Goal: Answer question/provide support: Share knowledge or assist other users

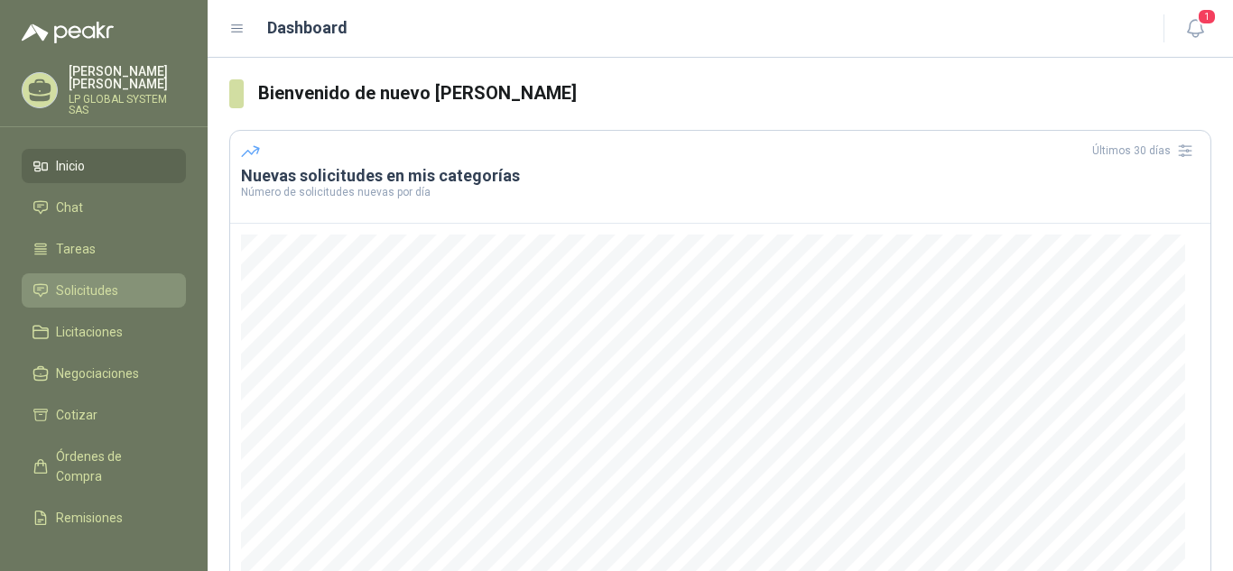
click at [101, 279] on link "Solicitudes" at bounding box center [104, 291] width 164 height 34
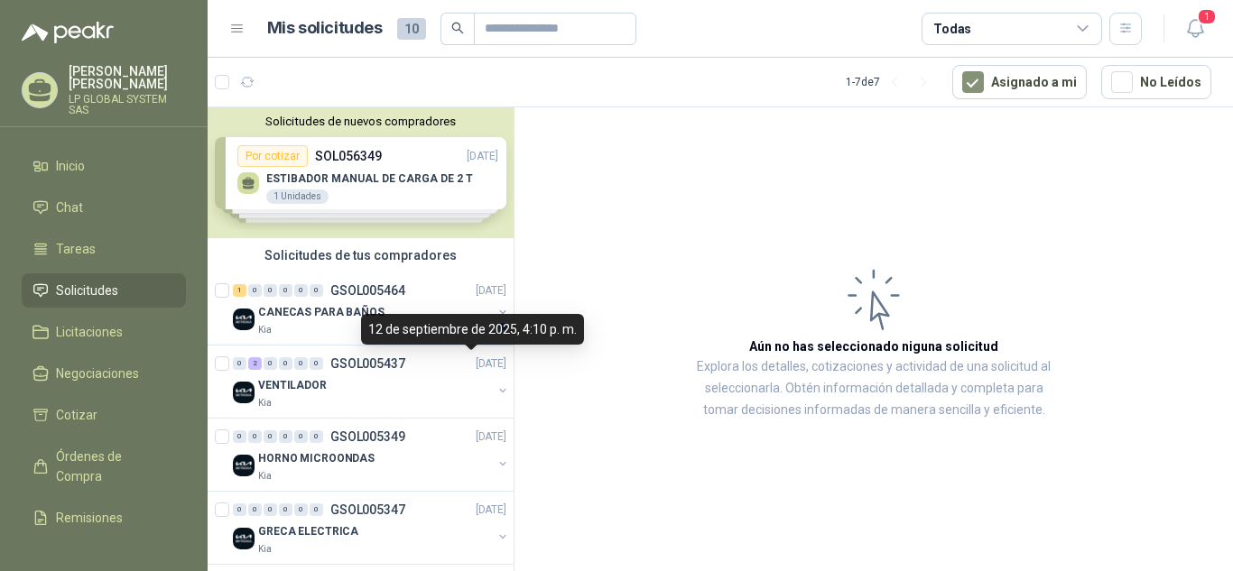
click at [402, 327] on div "12 de septiembre de 2025, 4:10 p. m." at bounding box center [472, 329] width 223 height 31
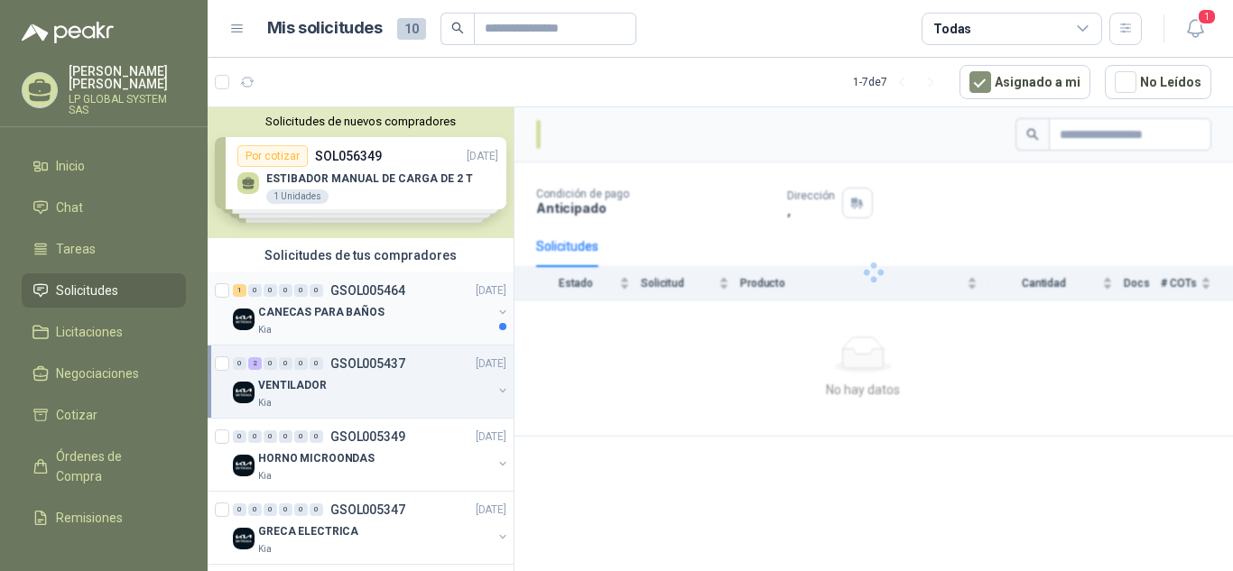
click at [317, 316] on p "CANECAS PARA BAÑOS" at bounding box center [321, 312] width 126 height 17
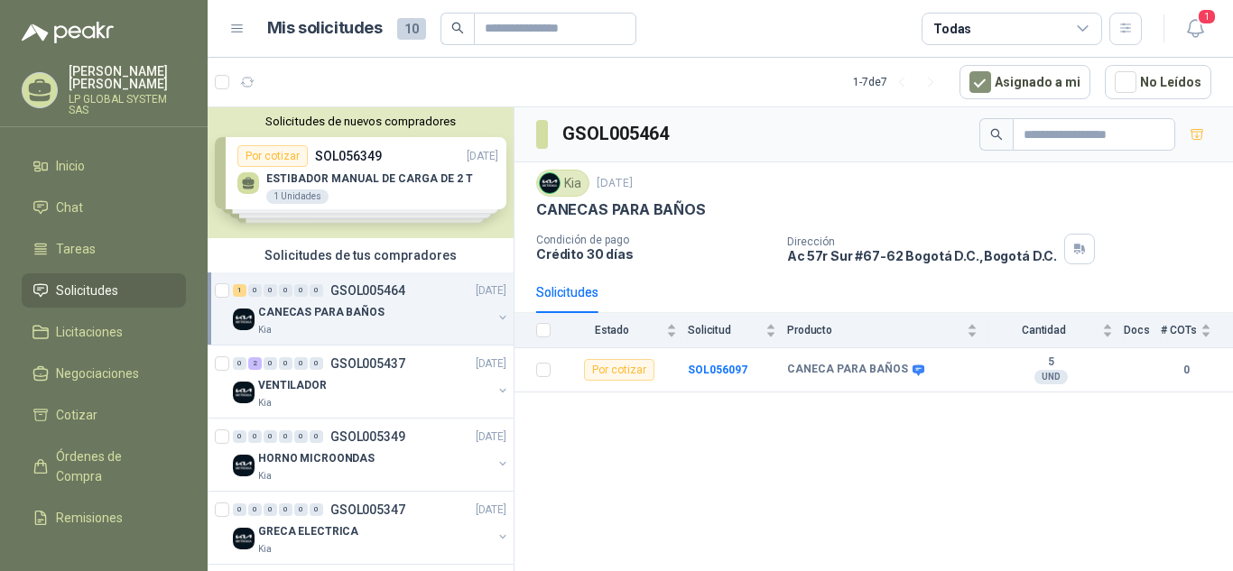
click at [423, 194] on div "Solicitudes de nuevos compradores Por cotizar SOL056349 17/09/25 ESTIBADOR MANU…" at bounding box center [361, 172] width 306 height 131
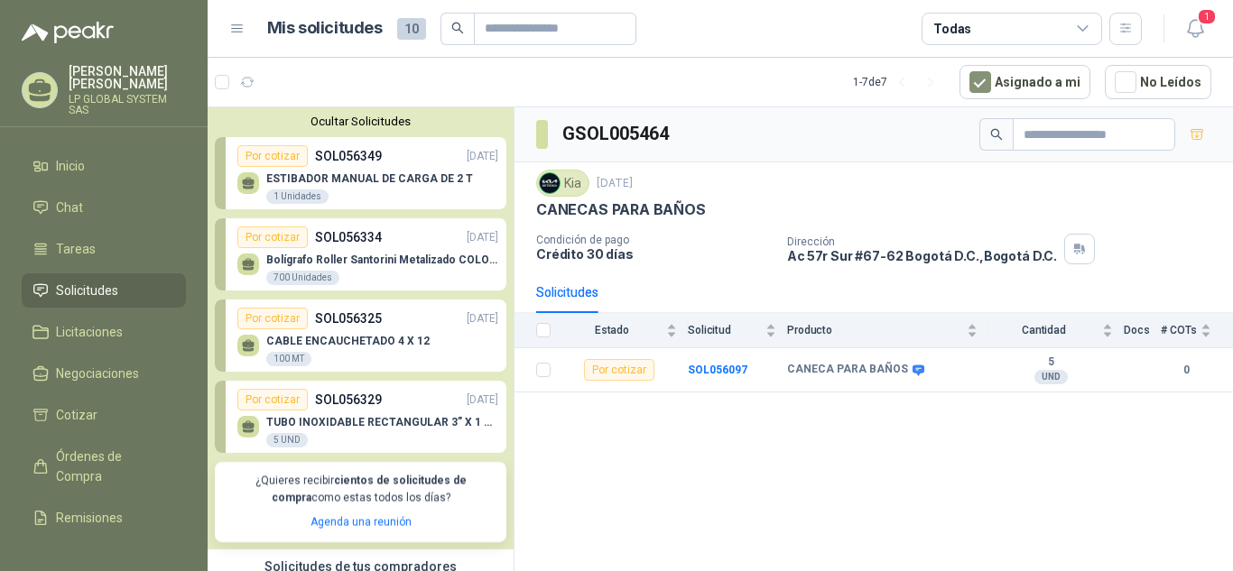
click at [428, 183] on p "ESTIBADOR MANUAL DE CARGA DE 2 T" at bounding box center [369, 178] width 207 height 13
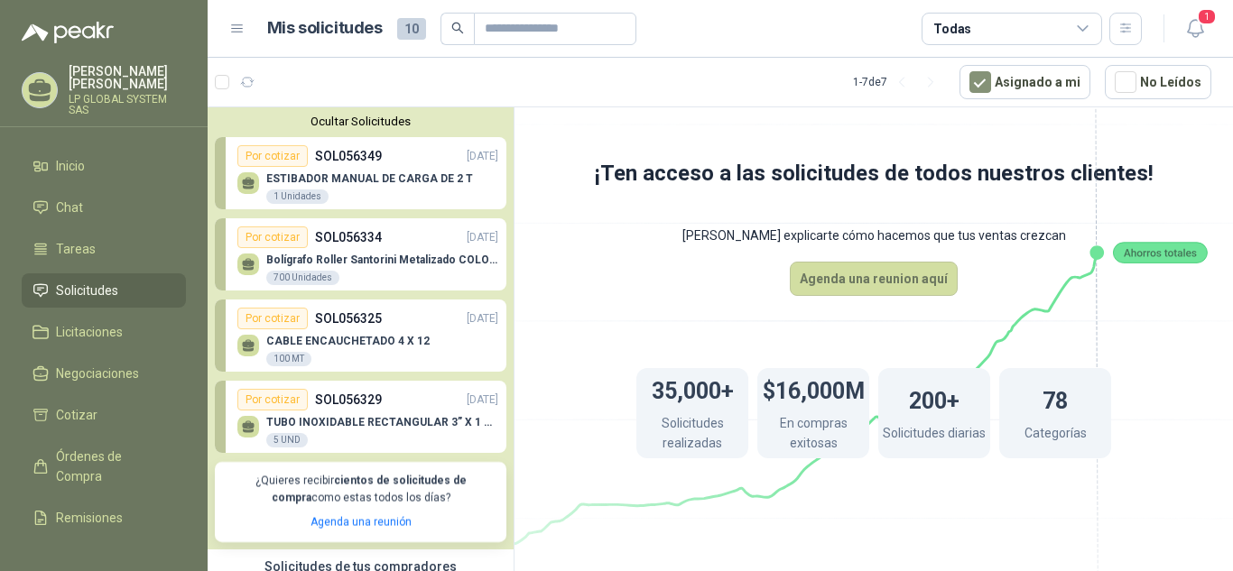
click at [399, 180] on p "ESTIBADOR MANUAL DE CARGA DE 2 T" at bounding box center [369, 178] width 207 height 13
click at [354, 173] on p "ESTIBADOR MANUAL DE CARGA DE 2 T" at bounding box center [369, 178] width 207 height 13
click at [386, 122] on button "Ocultar Solicitudes" at bounding box center [361, 122] width 292 height 14
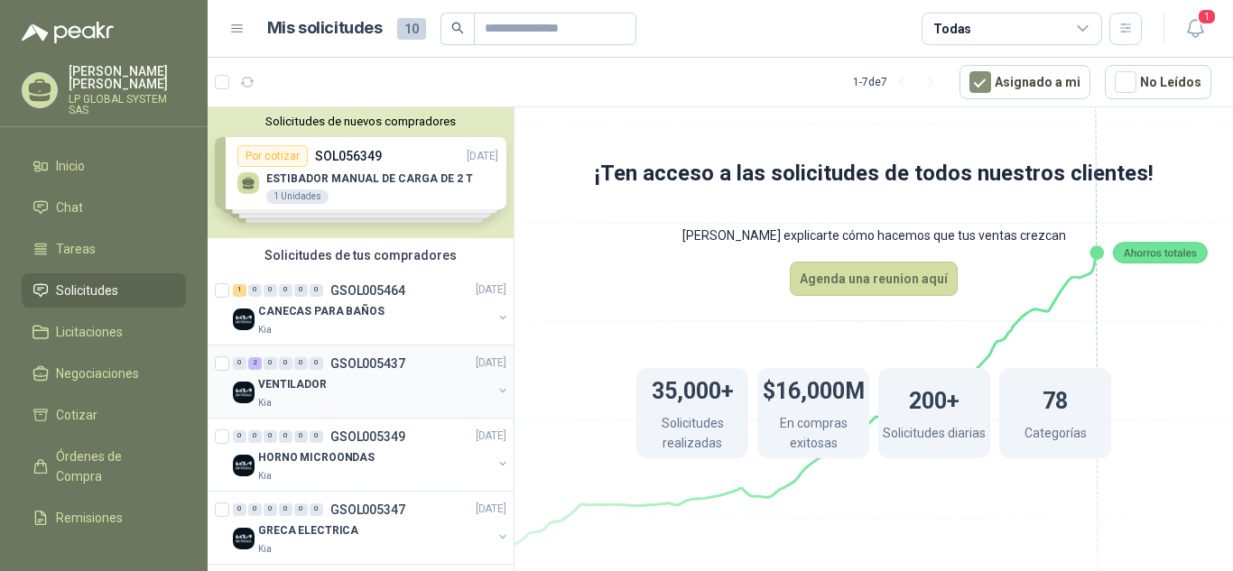
click at [365, 346] on div "0 2 0 0 0 0 GSOL005437 12/09/25 VENTILADOR Kia" at bounding box center [361, 382] width 306 height 73
click at [352, 376] on div "VENTILADOR" at bounding box center [375, 386] width 234 height 22
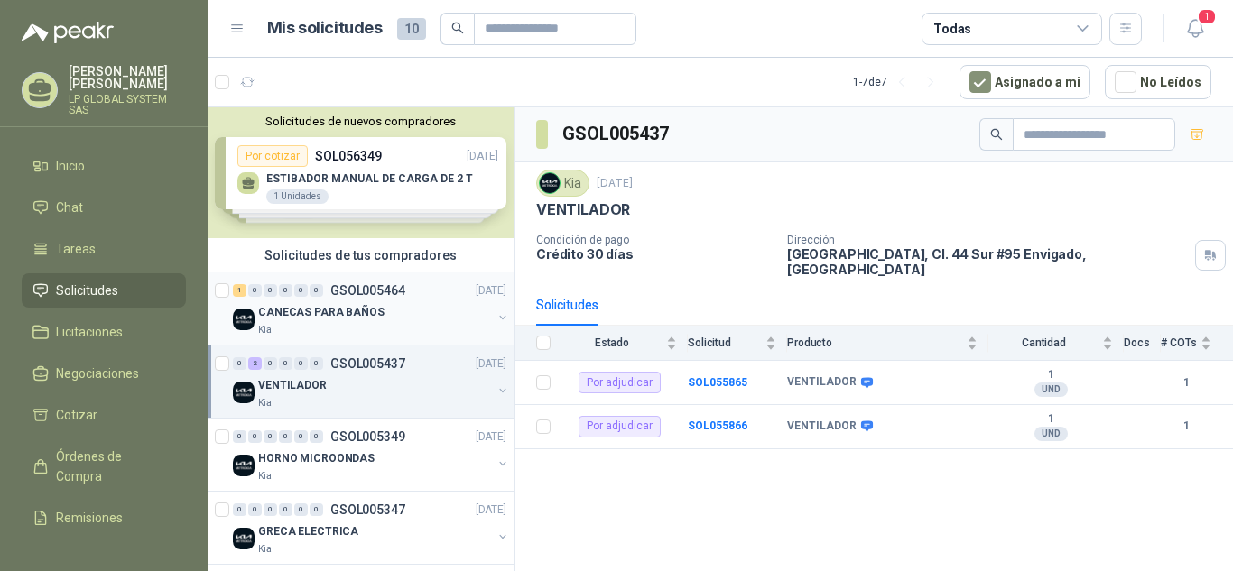
click at [384, 304] on div "CANECAS PARA BAÑOS" at bounding box center [375, 313] width 234 height 22
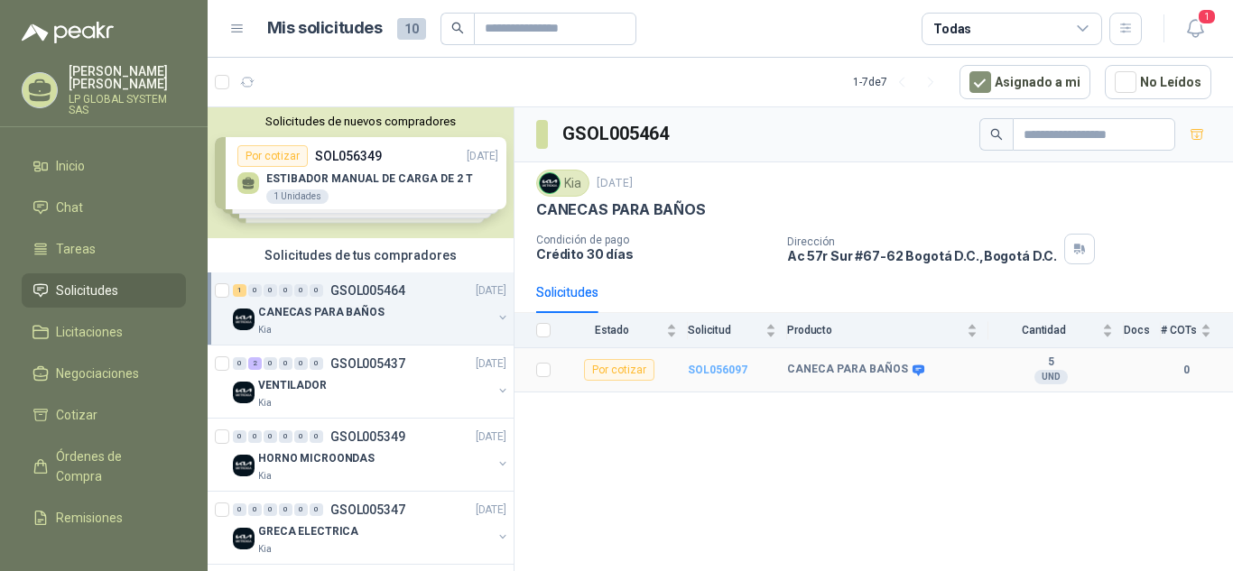
click at [739, 368] on b "SOL056097" at bounding box center [718, 370] width 60 height 13
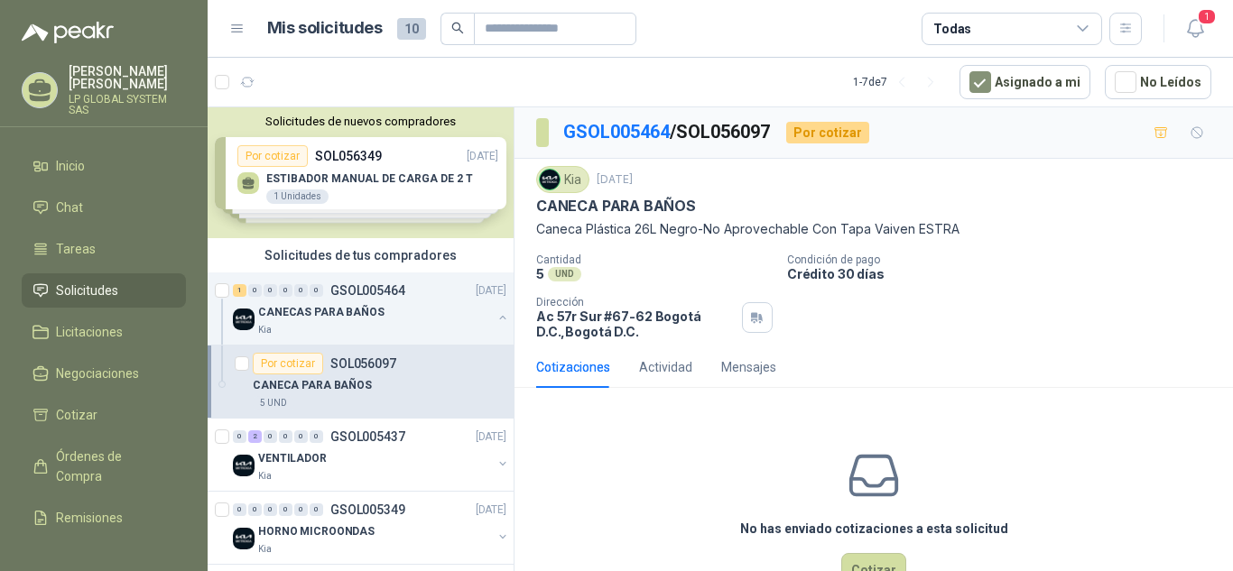
scroll to position [56, 0]
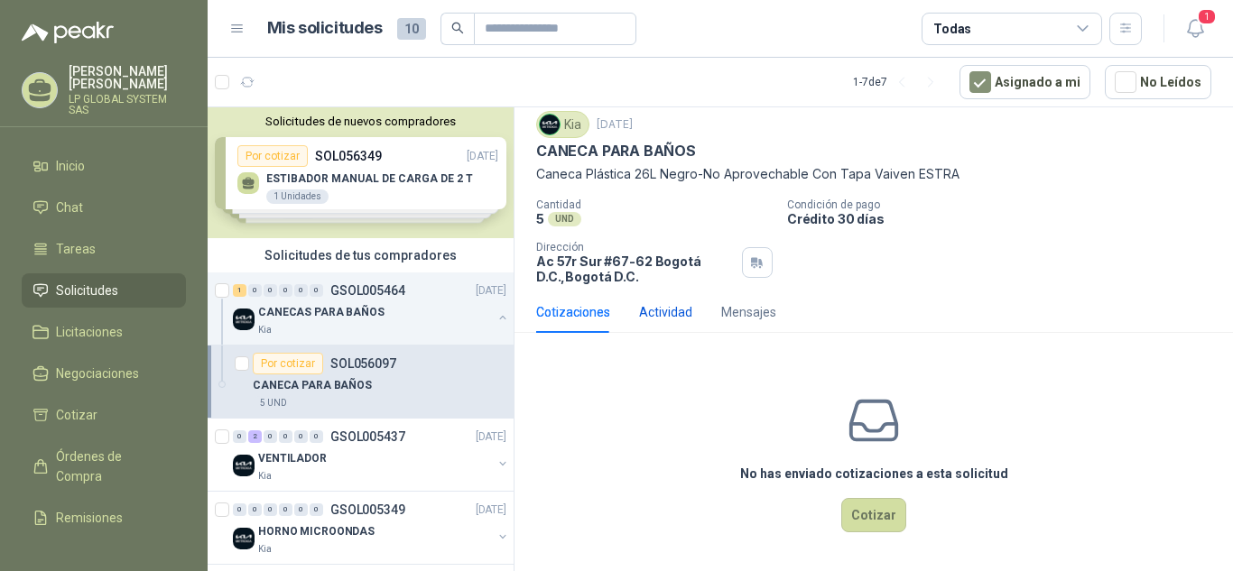
click at [668, 316] on div "Actividad" at bounding box center [665, 312] width 53 height 20
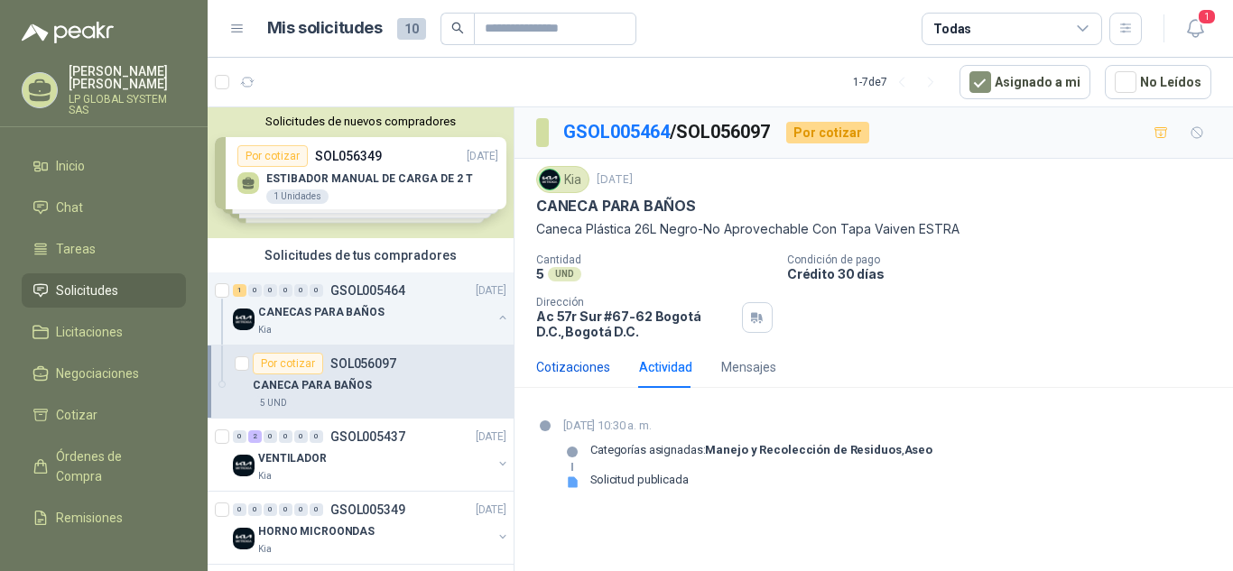
click at [579, 363] on div "Cotizaciones" at bounding box center [573, 368] width 74 height 20
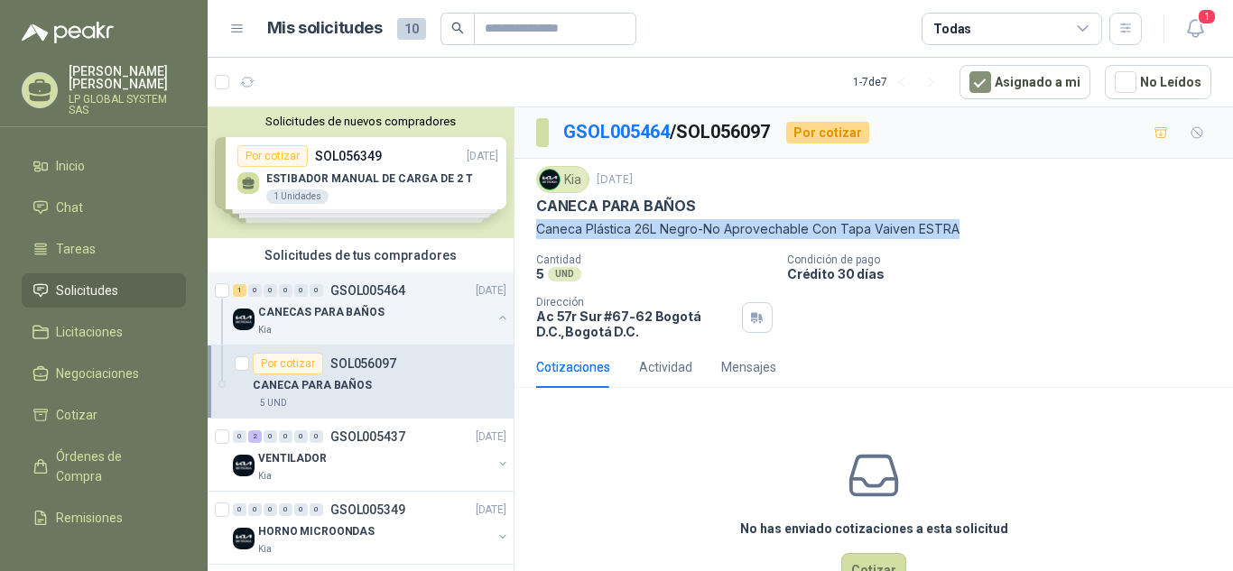
drag, startPoint x: 537, startPoint y: 230, endPoint x: 960, endPoint y: 230, distance: 422.5
click at [960, 230] on p "Caneca Plástica 26L Negro-No Aprovechable Con Tapa Vaiven ESTRA" at bounding box center [873, 229] width 675 height 20
copy p "Caneca Plástica 26L Negro-No Aprovechable Con Tapa Vaiven ESTRA"
click at [750, 227] on p "Caneca Plástica 26L Negro-No Aprovechable Con Tapa Vaiven ESTRA" at bounding box center [873, 229] width 675 height 20
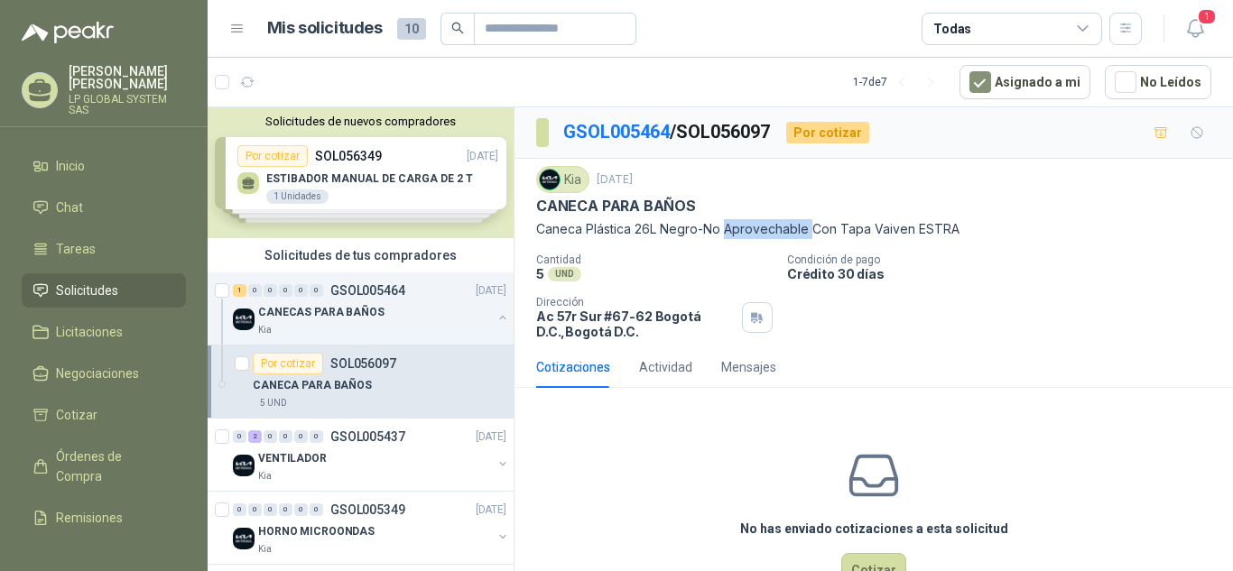
click at [750, 227] on p "Caneca Plástica 26L Negro-No Aprovechable Con Tapa Vaiven ESTRA" at bounding box center [873, 229] width 675 height 20
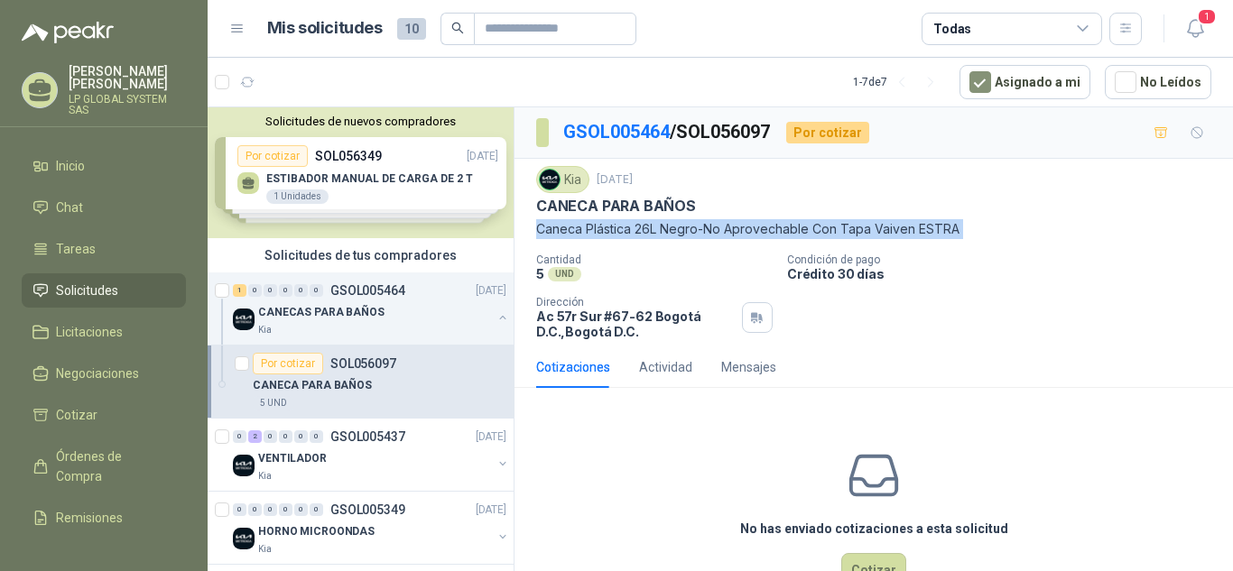
click at [750, 227] on p "Caneca Plástica 26L Negro-No Aprovechable Con Tapa Vaiven ESTRA" at bounding box center [873, 229] width 675 height 20
click at [410, 300] on div "1 0 0 0 0 0 GSOL005464 16/09/25" at bounding box center [371, 291] width 277 height 22
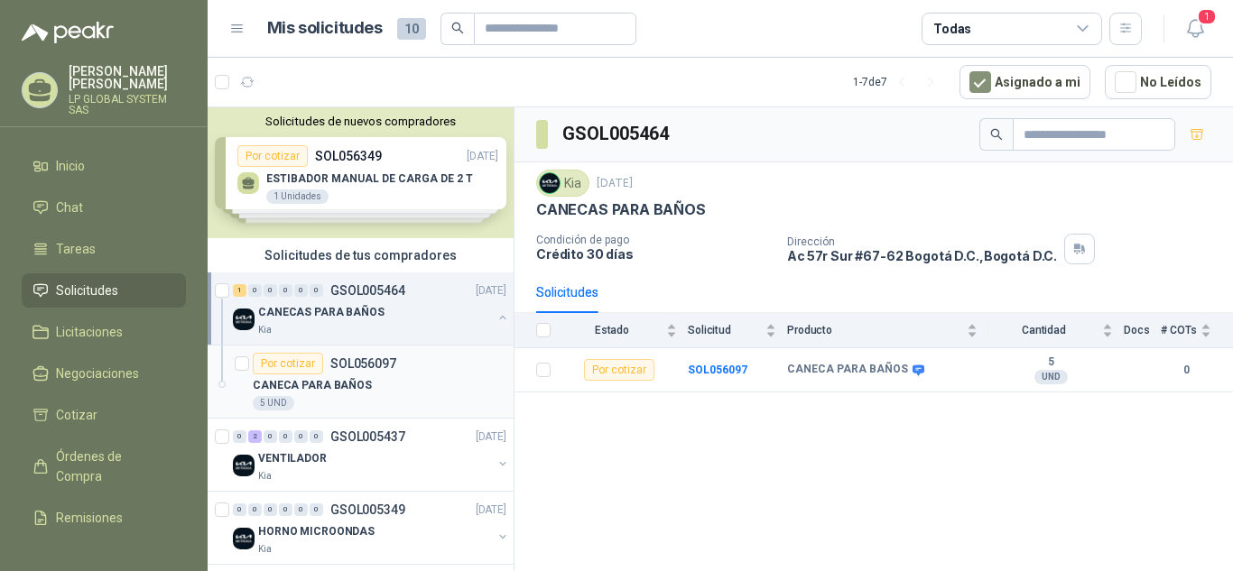
click at [402, 371] on div "Por cotizar SOL056097" at bounding box center [380, 364] width 254 height 22
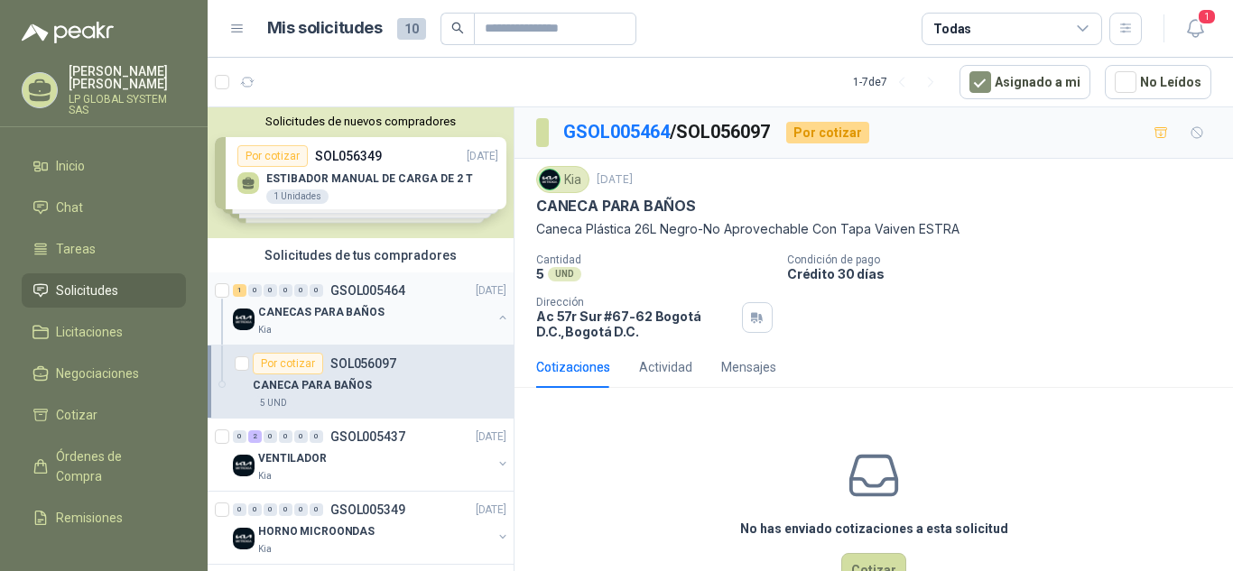
click at [402, 315] on div "CANECAS PARA BAÑOS" at bounding box center [375, 313] width 234 height 22
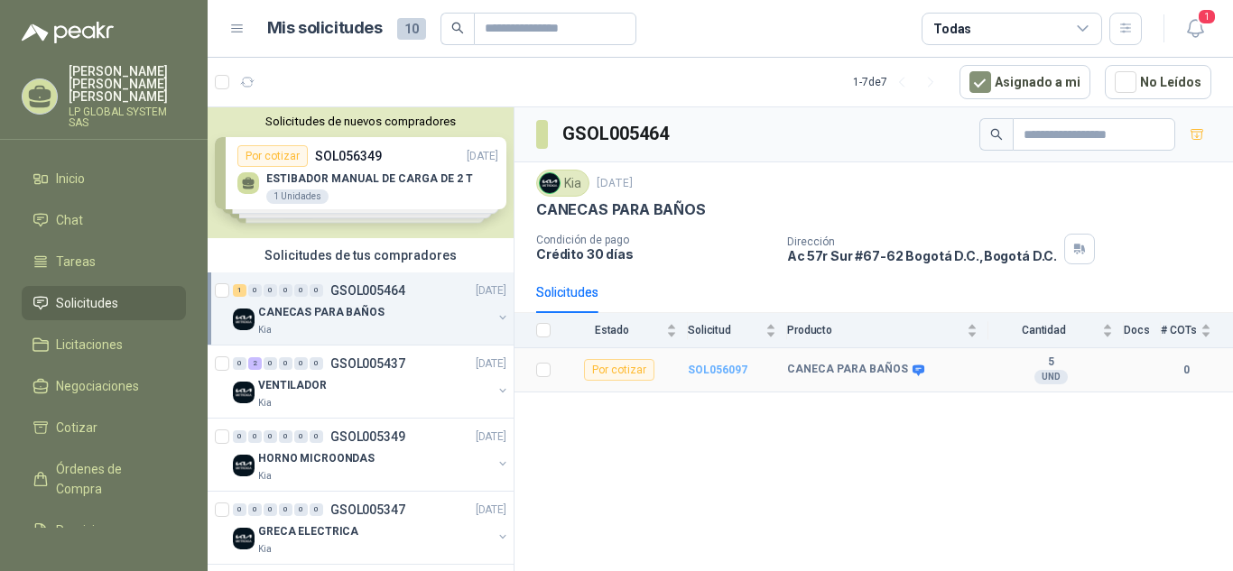
click at [725, 367] on b "SOL056097" at bounding box center [718, 370] width 60 height 13
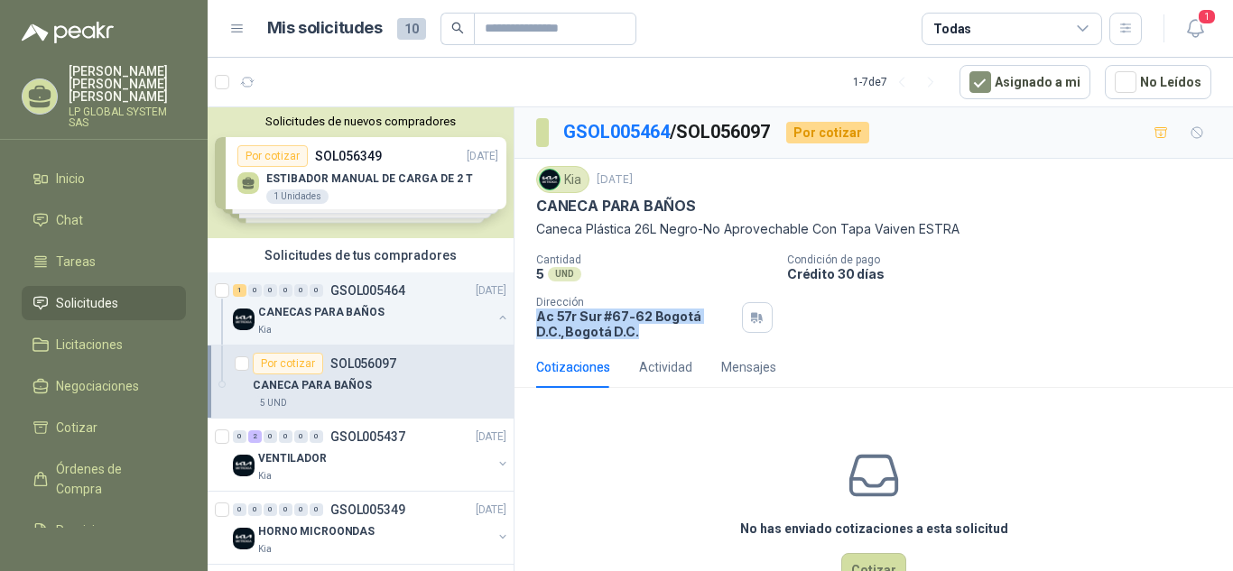
drag, startPoint x: 537, startPoint y: 319, endPoint x: 636, endPoint y: 326, distance: 98.7
click at [636, 326] on p "Ac 57r Sur #67-62 Bogotá D.C. , Bogotá D.C." at bounding box center [635, 324] width 199 height 31
copy p "Ac 57r Sur #67-62 Bogotá D.C. , Bogotá D.C."
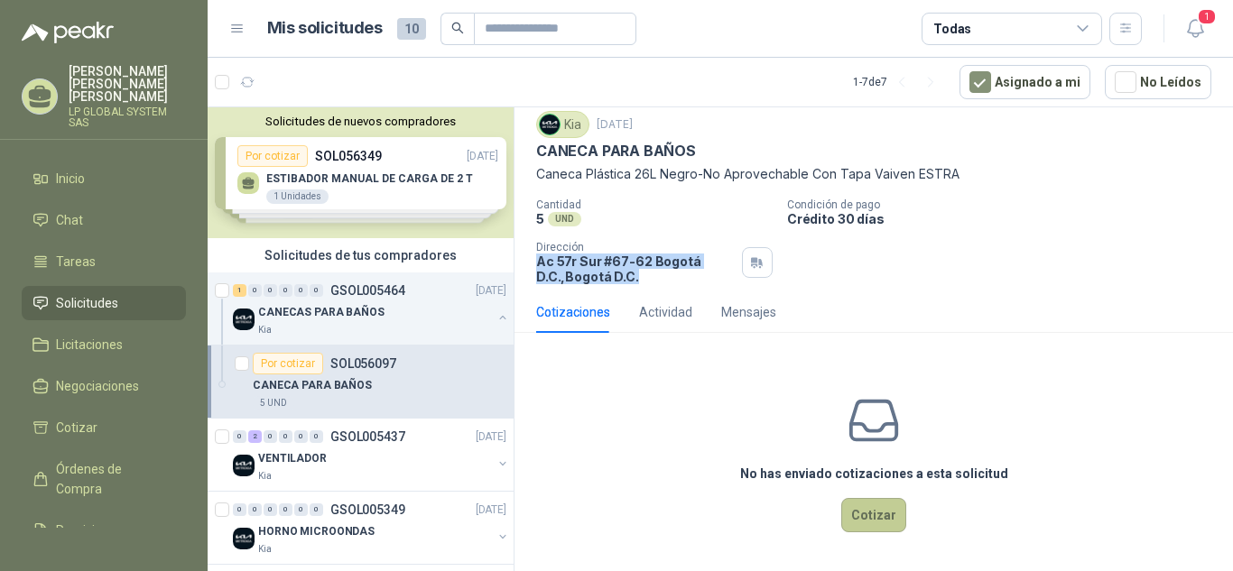
click at [858, 510] on button "Cotizar" at bounding box center [873, 515] width 65 height 34
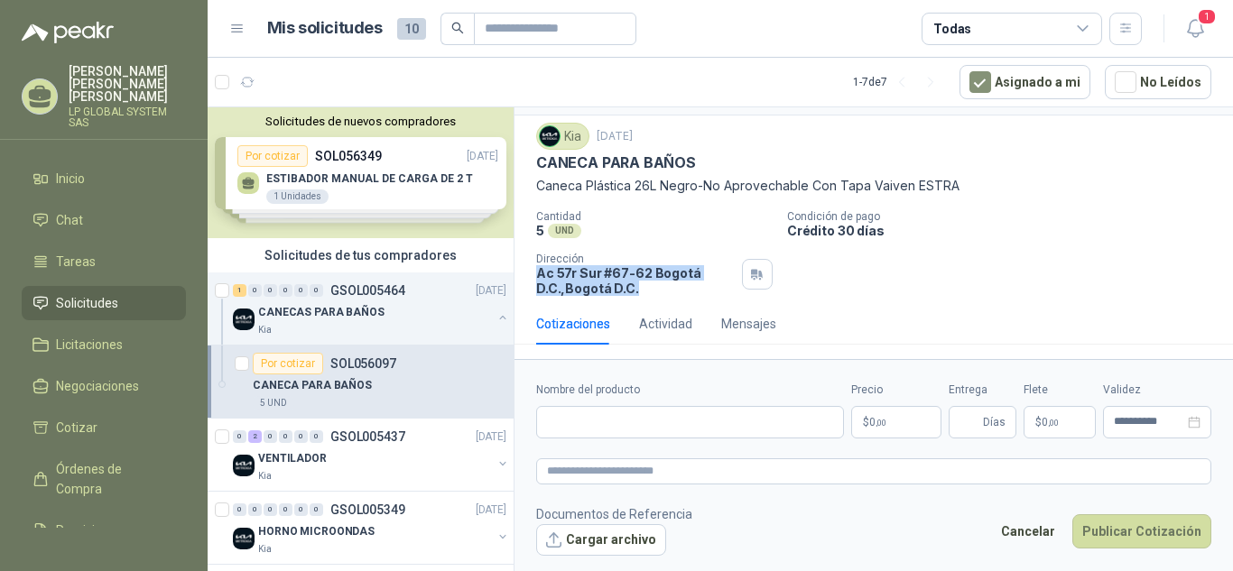
scroll to position [43, 0]
click at [736, 422] on input "Nombre del producto" at bounding box center [690, 422] width 308 height 33
paste input "**********"
type input "**********"
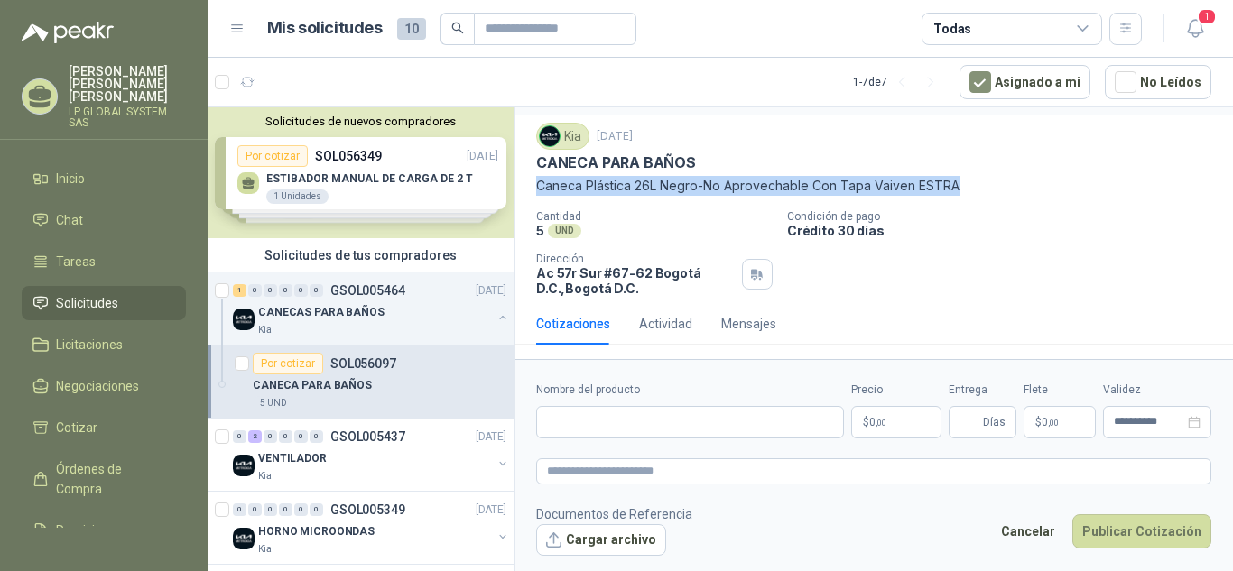
drag, startPoint x: 535, startPoint y: 189, endPoint x: 957, endPoint y: 184, distance: 421.6
click at [957, 184] on div "Kia 16 sept, 2025 CANECA PARA BAÑOS Caneca Plástica 26L Negro-No Aprovechable C…" at bounding box center [874, 210] width 719 height 188
copy p "Caneca Plástica 26L Negro-No Aprovechable Con Tapa Vaiven ESTRA"
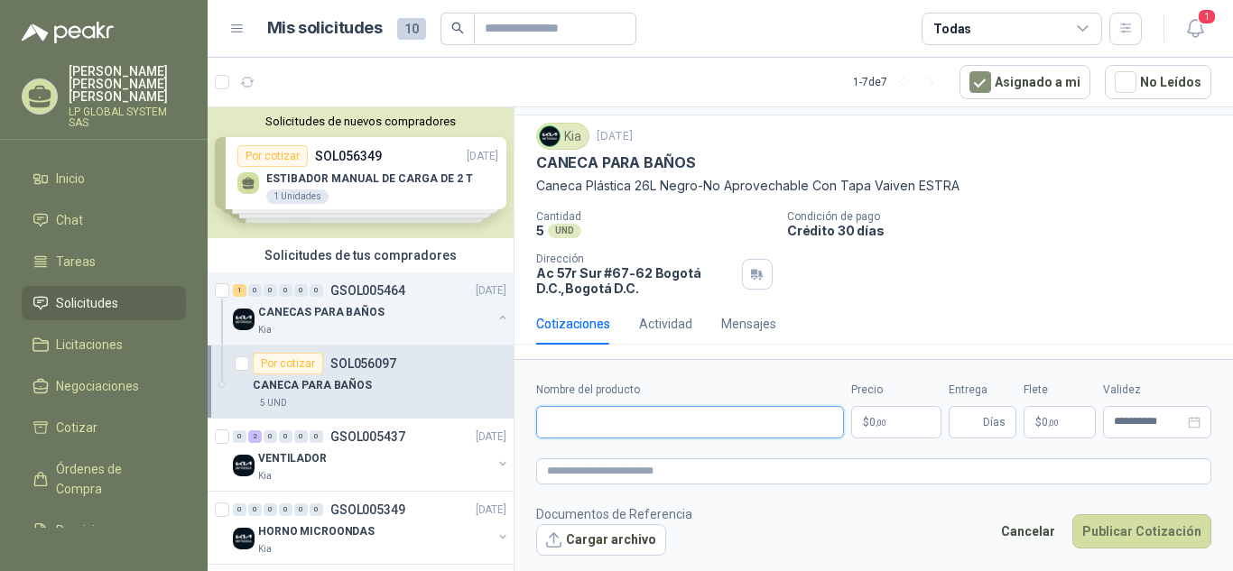
click at [642, 420] on input "Nombre del producto" at bounding box center [690, 422] width 308 height 33
paste input "**********"
type input "**********"
click at [885, 418] on span ",00" at bounding box center [881, 423] width 11 height 10
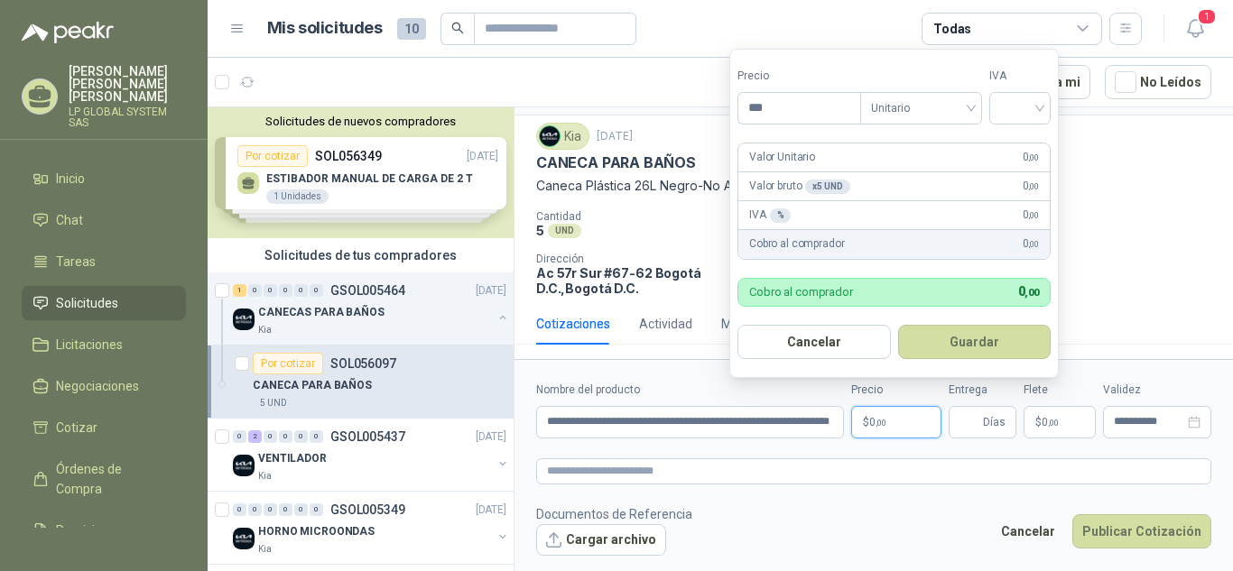
scroll to position [0, 0]
click at [784, 113] on input "***" at bounding box center [800, 108] width 122 height 31
click at [1002, 107] on div at bounding box center [1019, 108] width 61 height 33
type input "********"
click at [1023, 148] on div "19%" at bounding box center [1024, 145] width 33 height 20
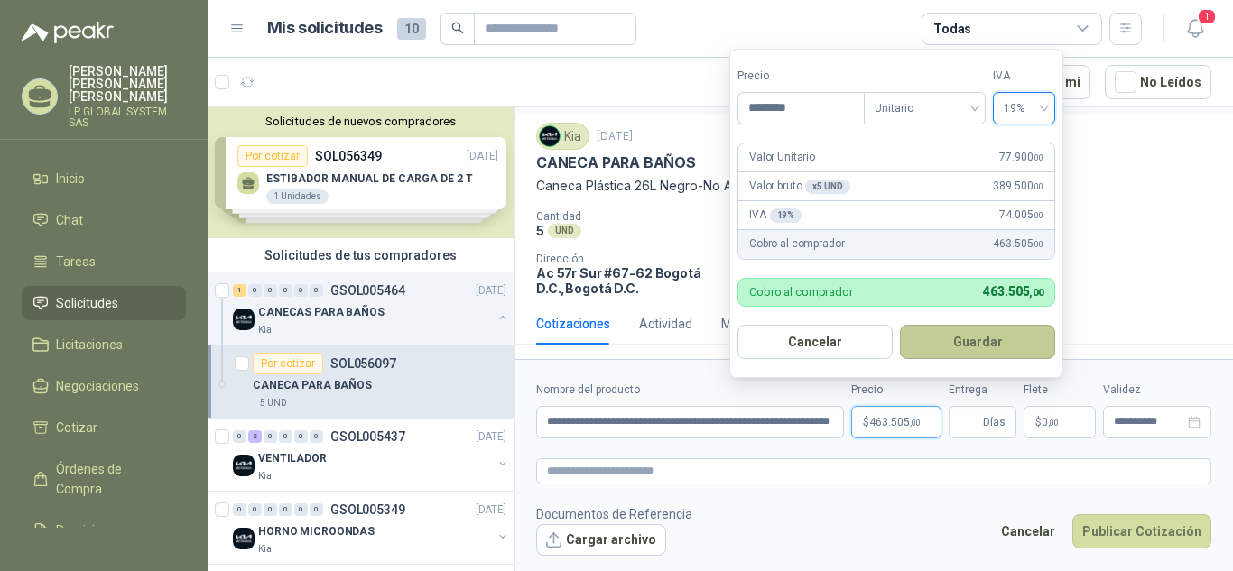
click at [981, 336] on button "Guardar" at bounding box center [977, 342] width 155 height 34
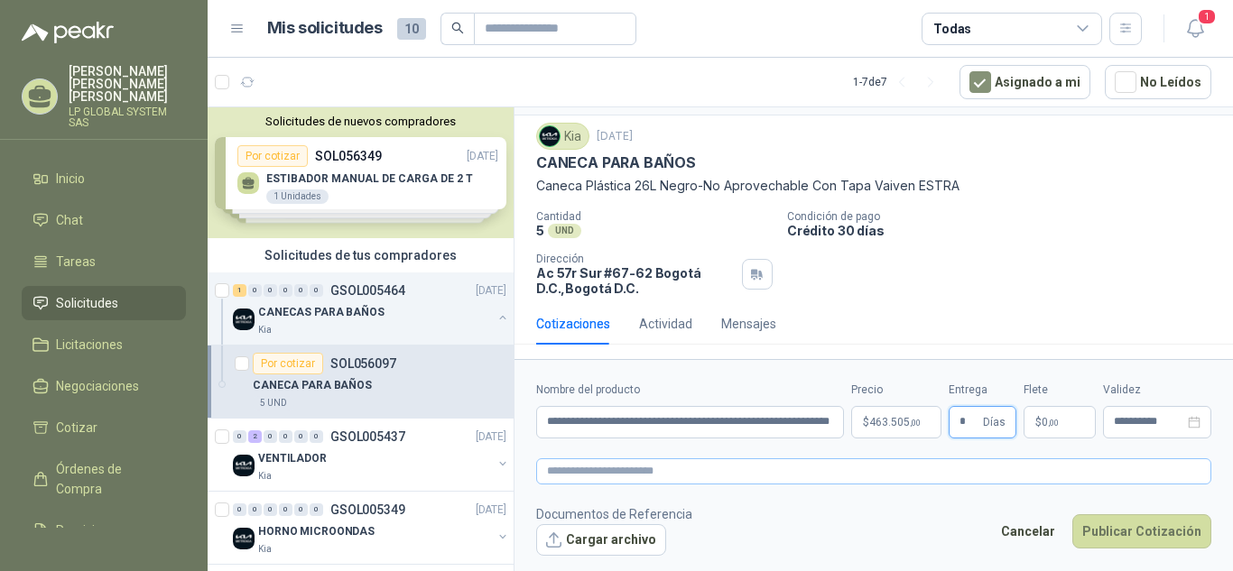
type input "*"
click at [777, 474] on textarea at bounding box center [873, 472] width 675 height 26
click at [750, 429] on input "**********" at bounding box center [690, 422] width 308 height 33
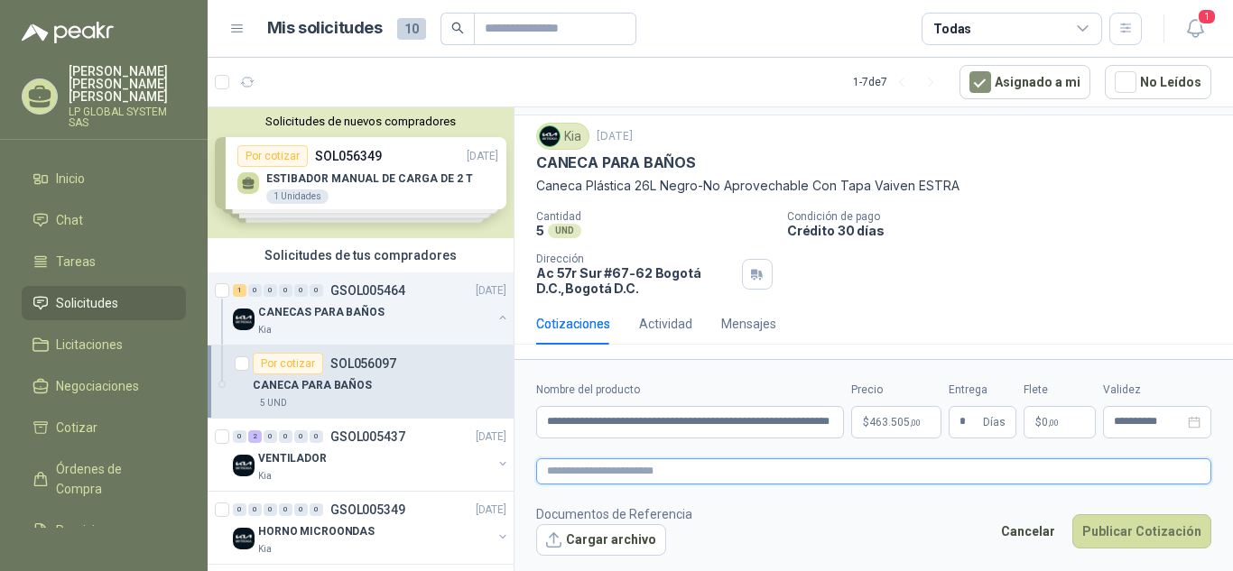
click at [766, 478] on textarea at bounding box center [873, 472] width 675 height 26
paste textarea "**********"
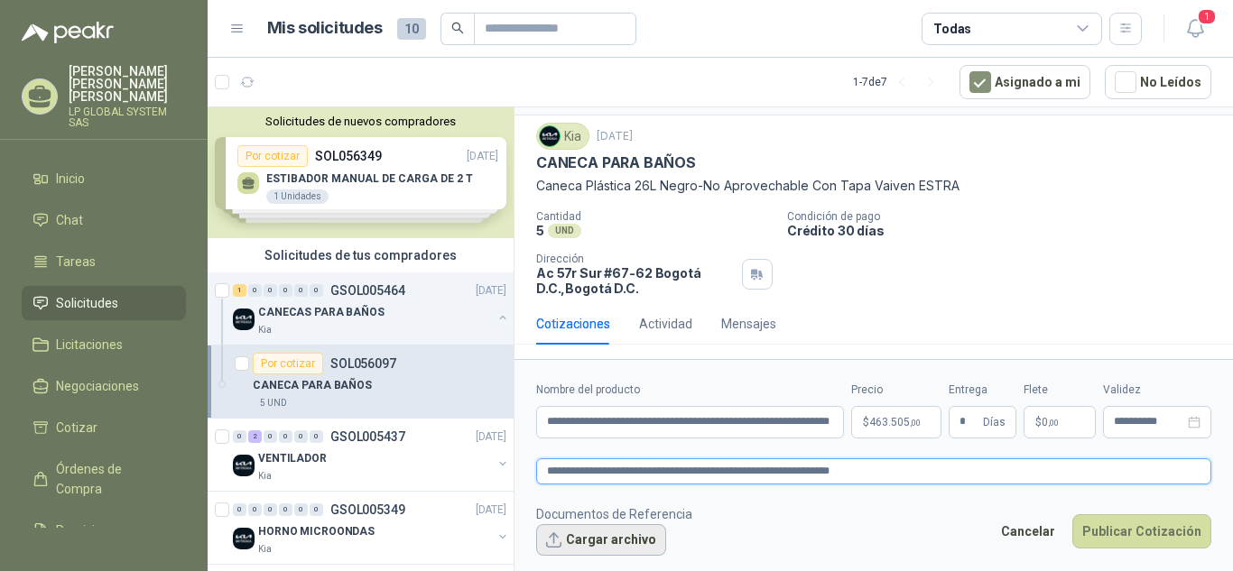
type textarea "**********"
click at [627, 543] on button "Cargar archivo" at bounding box center [601, 541] width 130 height 33
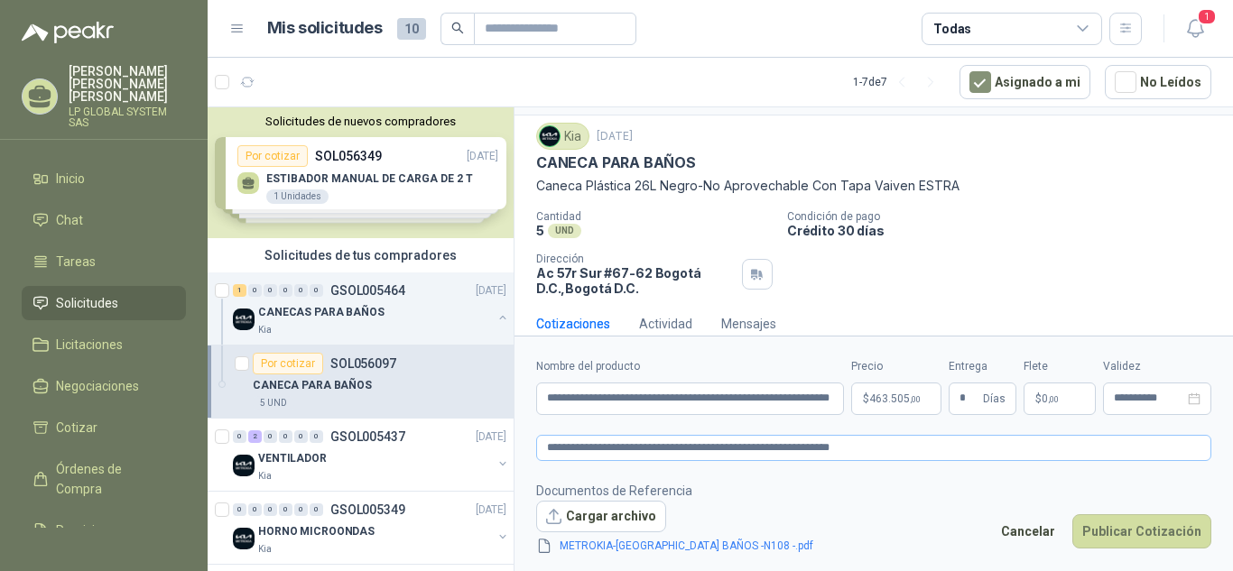
scroll to position [56, 0]
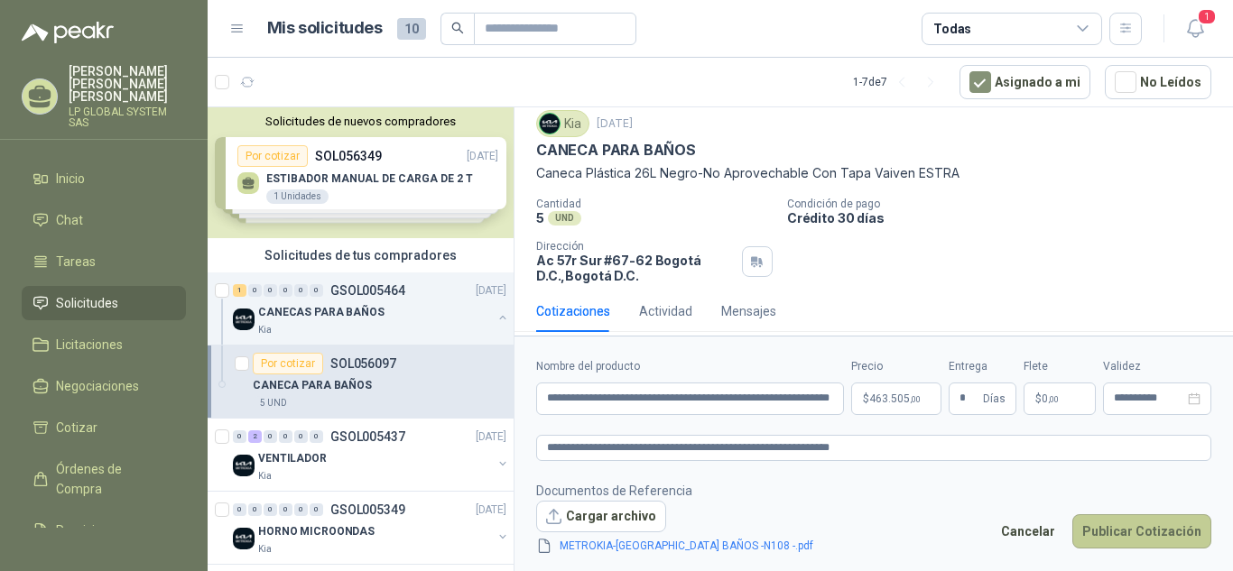
click at [1127, 534] on button "Publicar Cotización" at bounding box center [1142, 532] width 139 height 34
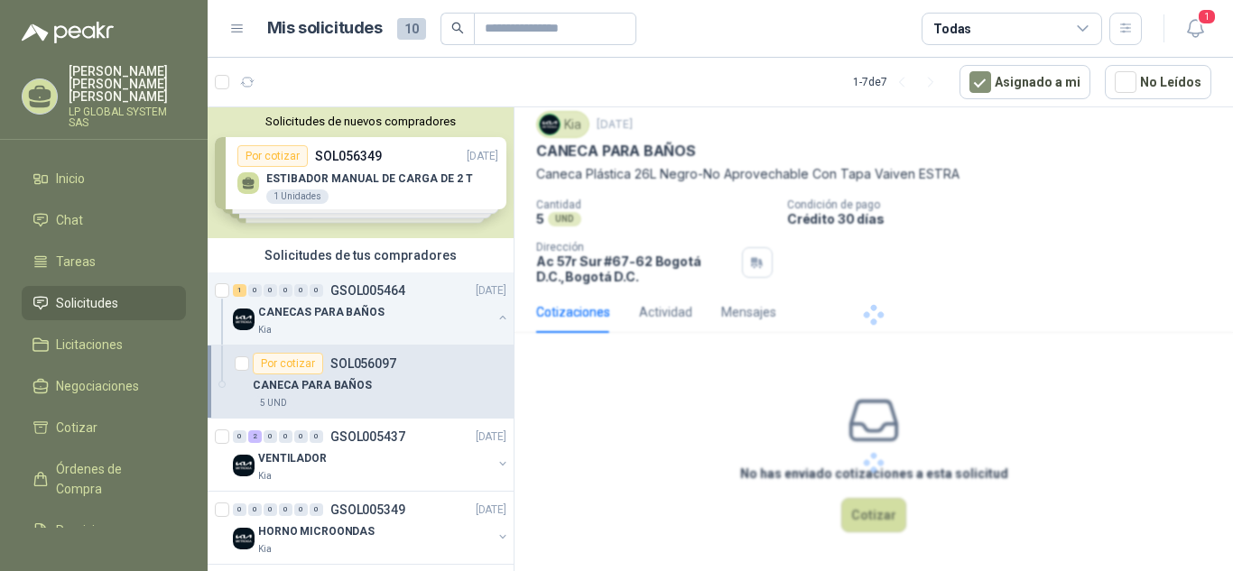
scroll to position [0, 0]
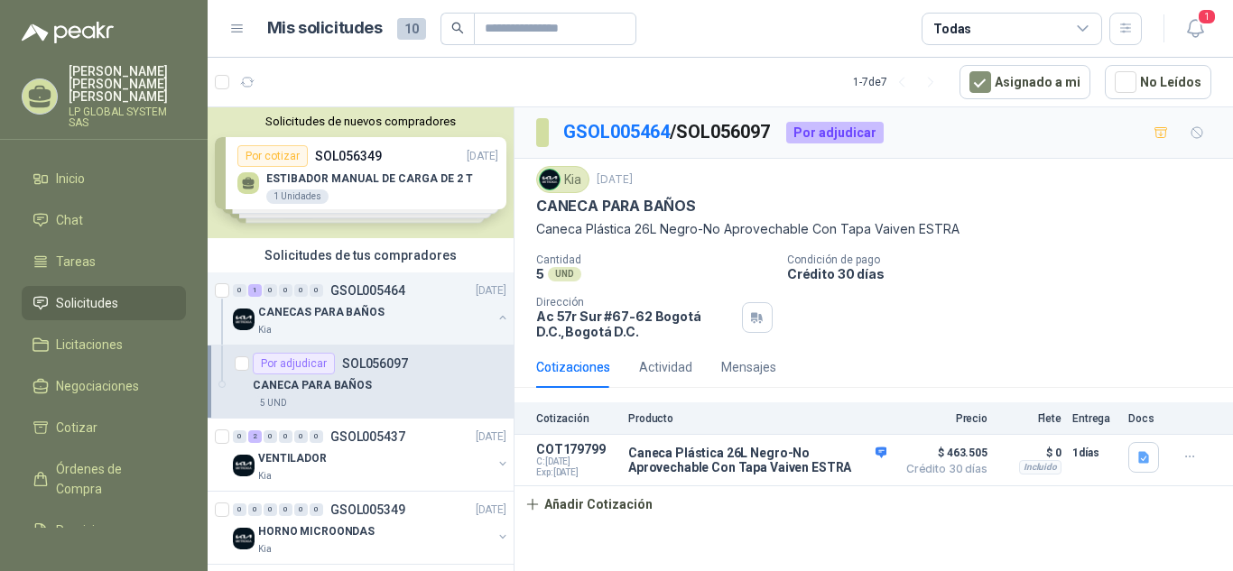
click at [107, 293] on span "Solicitudes" at bounding box center [87, 303] width 62 height 20
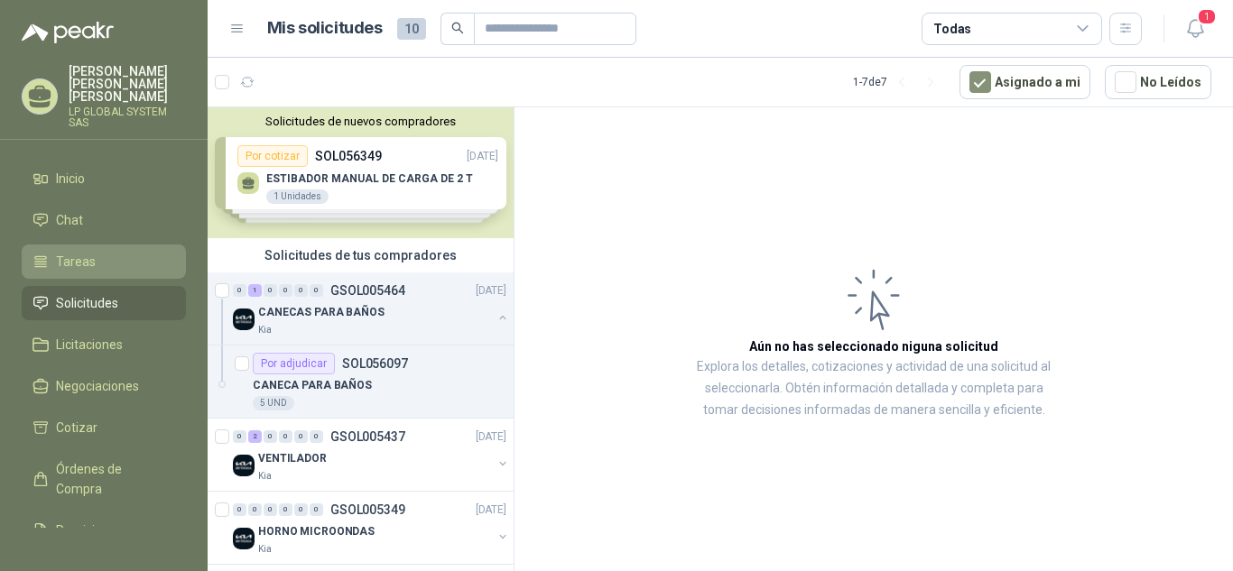
click at [78, 252] on span "Tareas" at bounding box center [76, 262] width 40 height 20
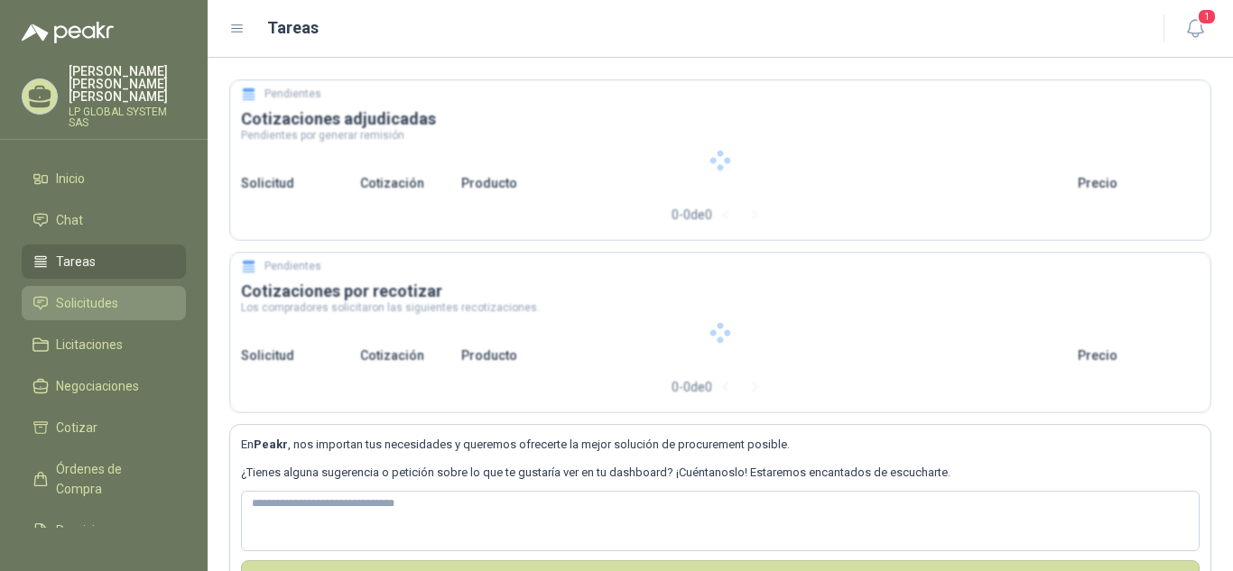
click at [92, 293] on span "Solicitudes" at bounding box center [87, 303] width 62 height 20
